Goal: Find specific page/section

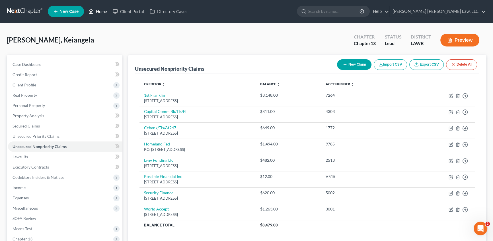
click at [102, 10] on link "Home" at bounding box center [98, 11] width 24 height 10
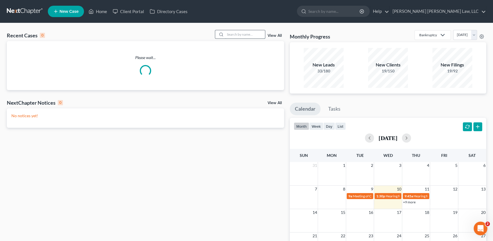
click at [229, 36] on input "search" at bounding box center [245, 34] width 40 height 8
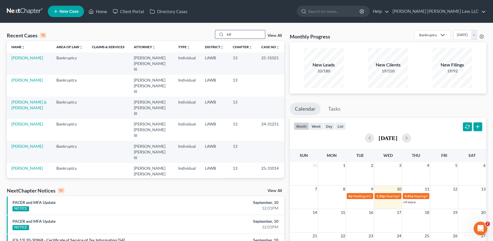
click at [245, 33] on input "kill" at bounding box center [245, 34] width 40 height 8
type input "kil"
click at [25, 77] on link "[PERSON_NAME]" at bounding box center [27, 79] width 32 height 5
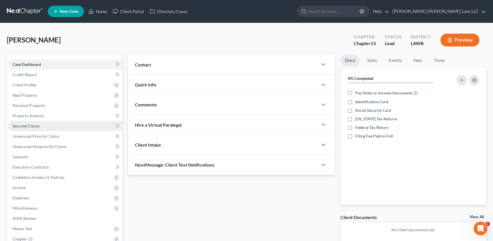
click at [27, 122] on link "Secured Claims" at bounding box center [65, 126] width 114 height 10
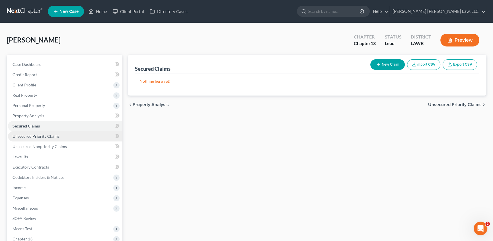
click at [28, 135] on span "Unsecured Priority Claims" at bounding box center [36, 136] width 47 height 5
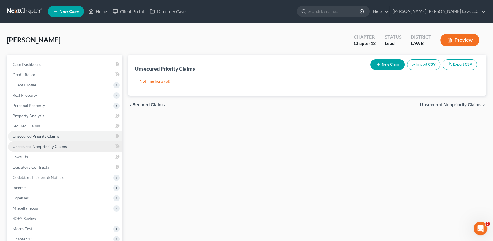
click at [22, 144] on span "Unsecured Nonpriority Claims" at bounding box center [40, 146] width 54 height 5
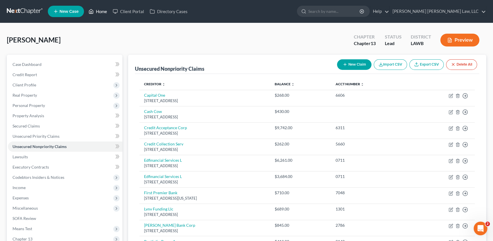
click at [101, 11] on link "Home" at bounding box center [98, 11] width 24 height 10
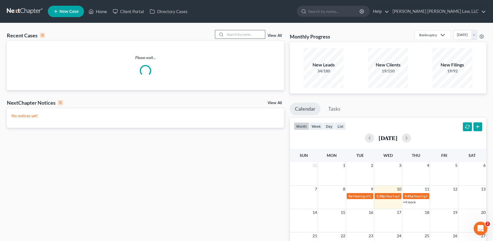
click at [244, 36] on input "search" at bounding box center [245, 34] width 40 height 8
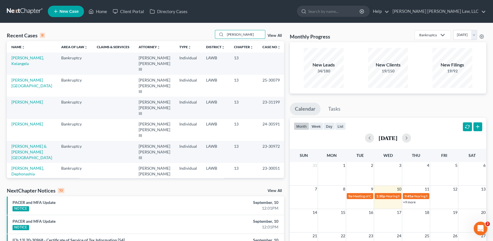
type input "[PERSON_NAME]"
